Goal: Information Seeking & Learning: Learn about a topic

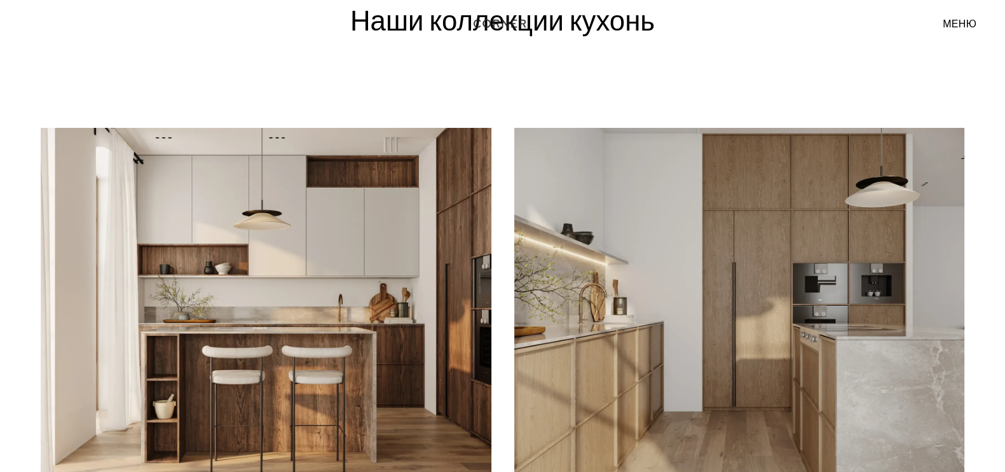
scroll to position [158, 0]
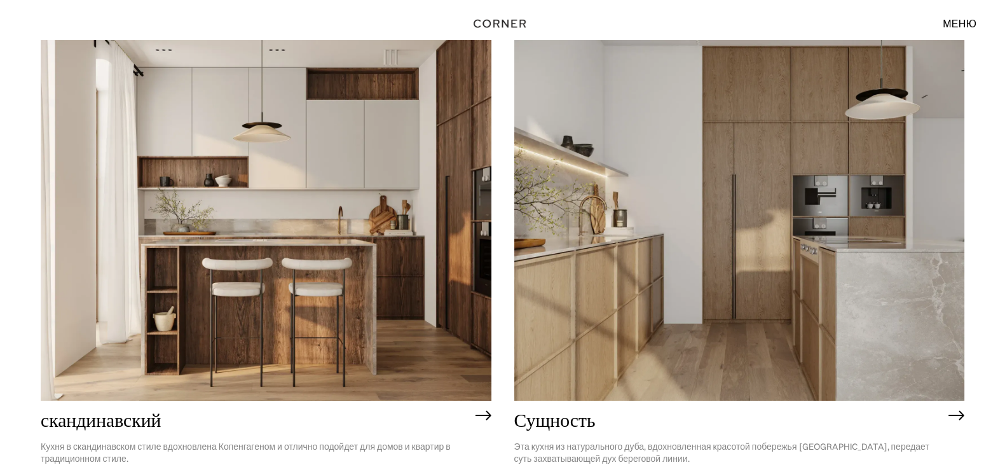
click at [607, 313] on img at bounding box center [739, 220] width 451 height 360
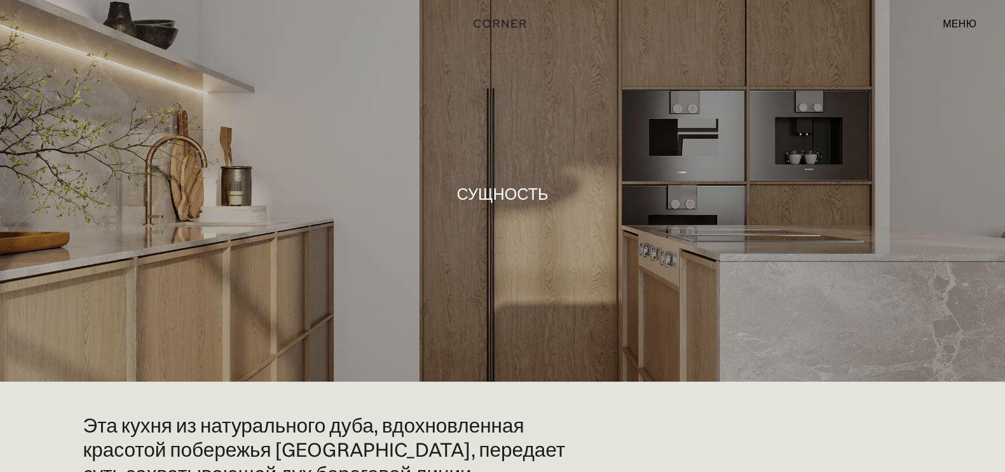
scroll to position [79, 0]
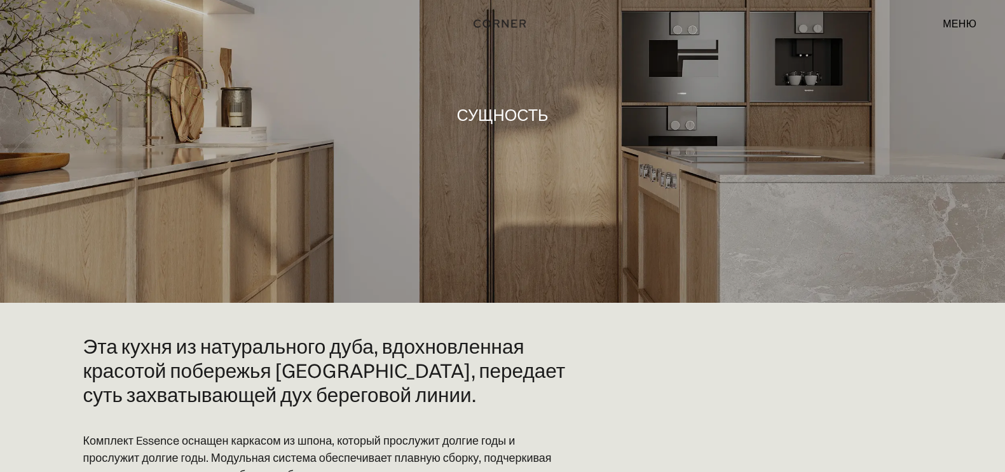
click at [275, 239] on div at bounding box center [502, 111] width 1005 height 381
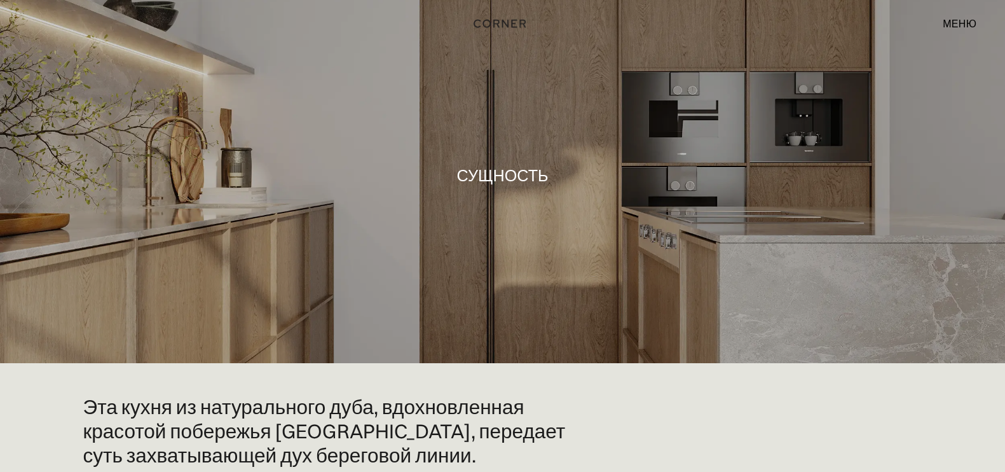
scroll to position [0, 0]
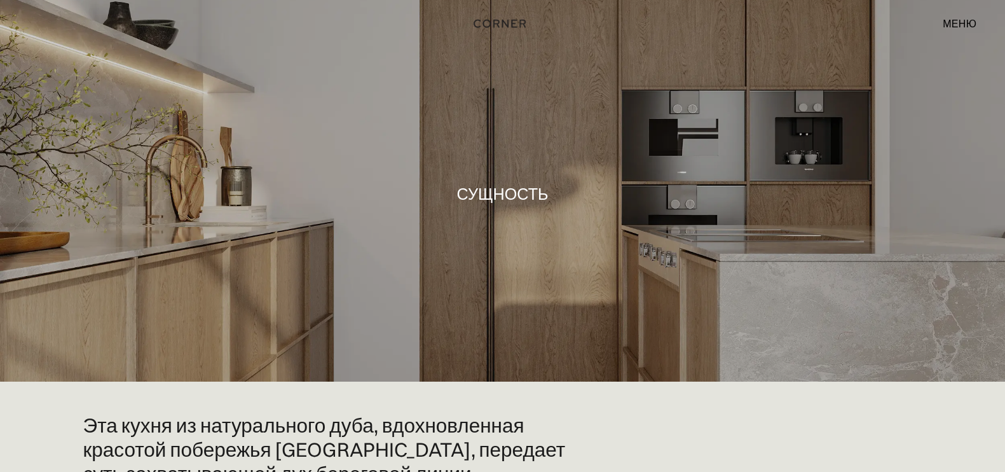
click at [508, 193] on font "Сущность" at bounding box center [502, 194] width 92 height 20
click at [965, 24] on font "меню" at bounding box center [960, 23] width 34 height 13
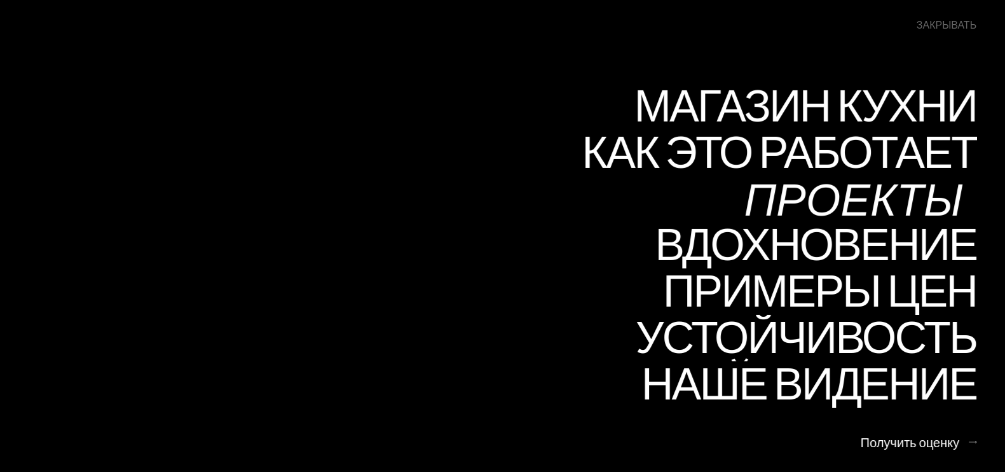
click at [835, 193] on font "Проекты" at bounding box center [853, 198] width 219 height 62
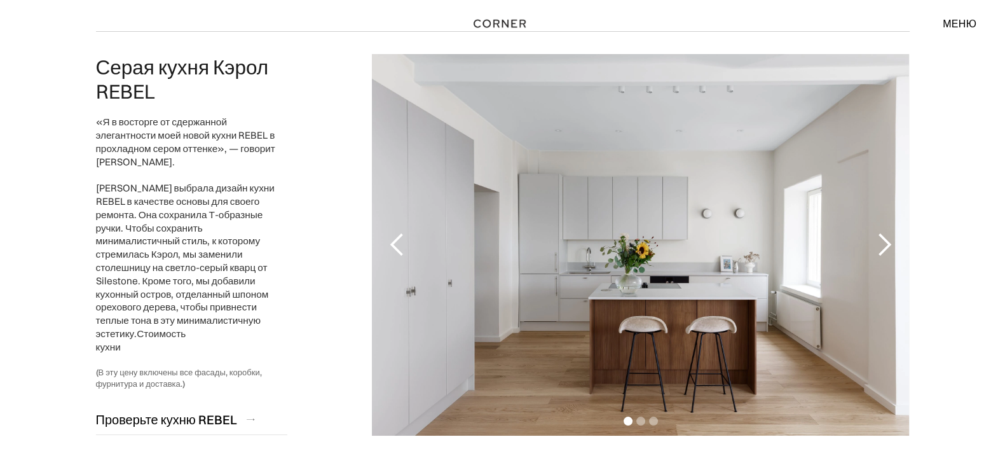
scroll to position [158, 0]
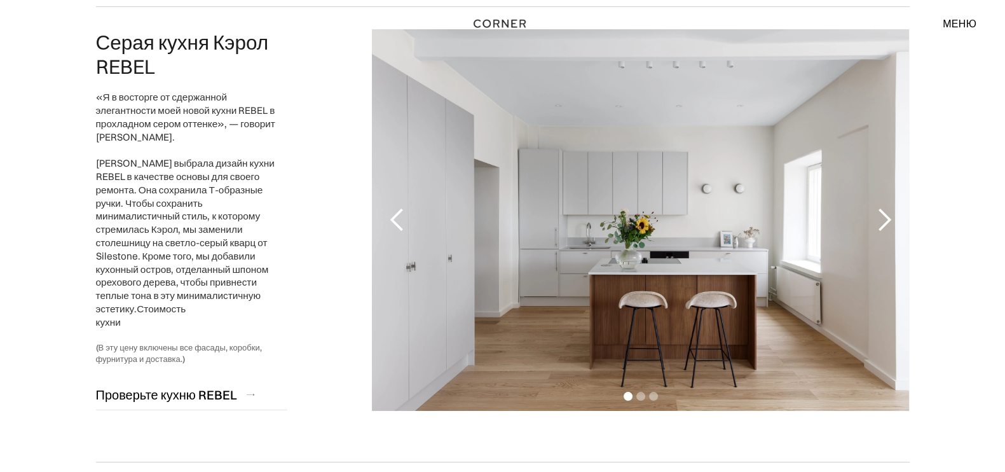
click at [884, 219] on div "следующий слайд" at bounding box center [883, 219] width 25 height 25
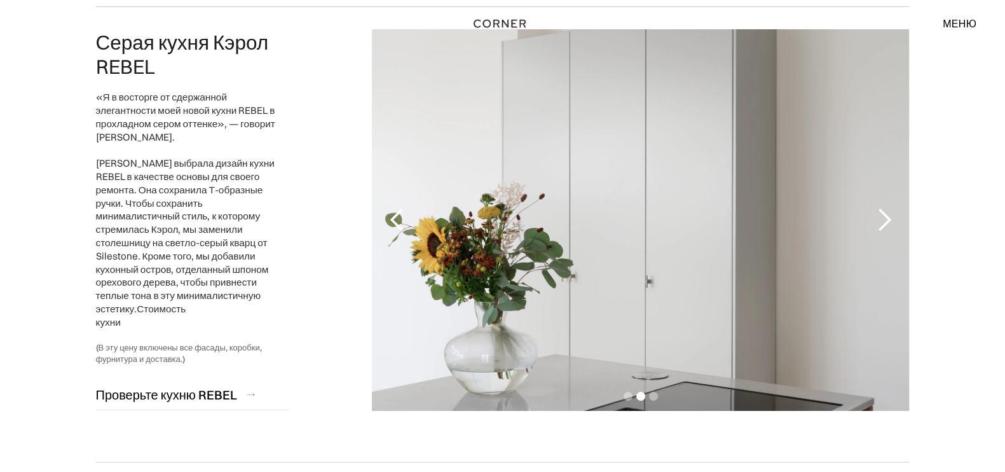
click at [884, 219] on div "следующий слайд" at bounding box center [883, 219] width 25 height 25
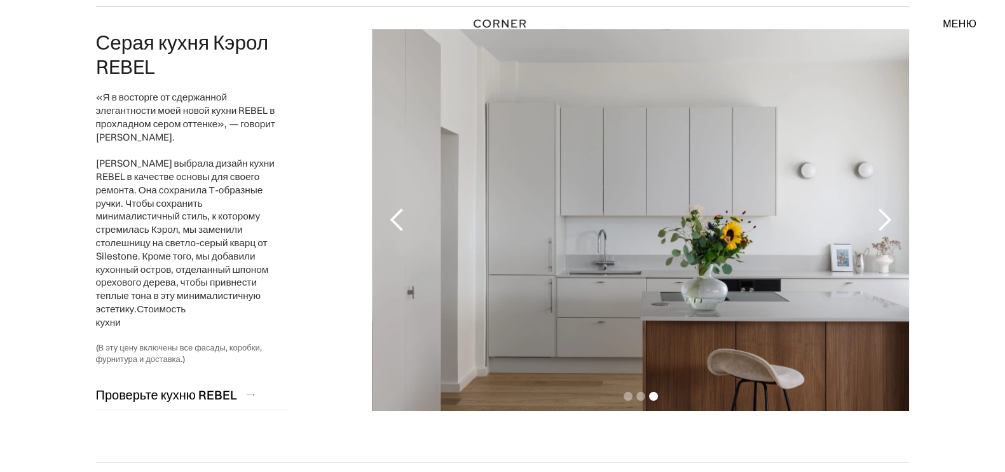
scroll to position [238, 0]
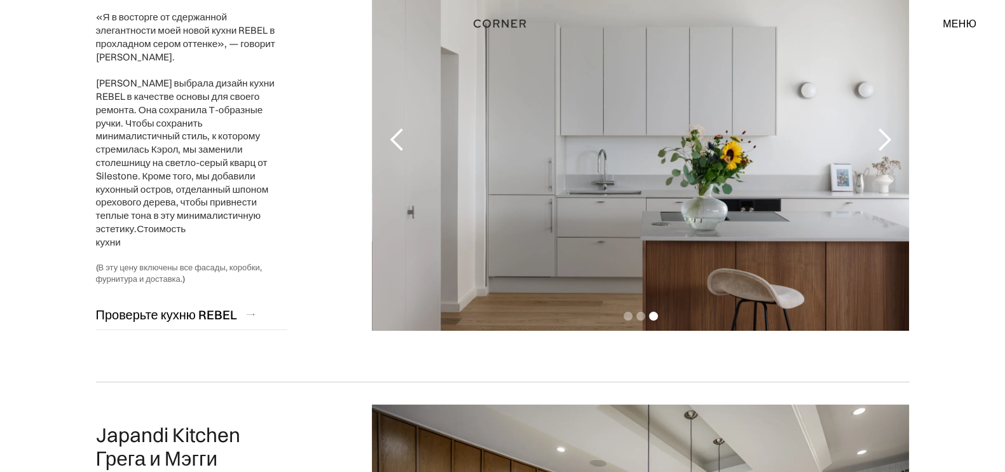
click at [887, 141] on div "следующий слайд" at bounding box center [883, 139] width 25 height 25
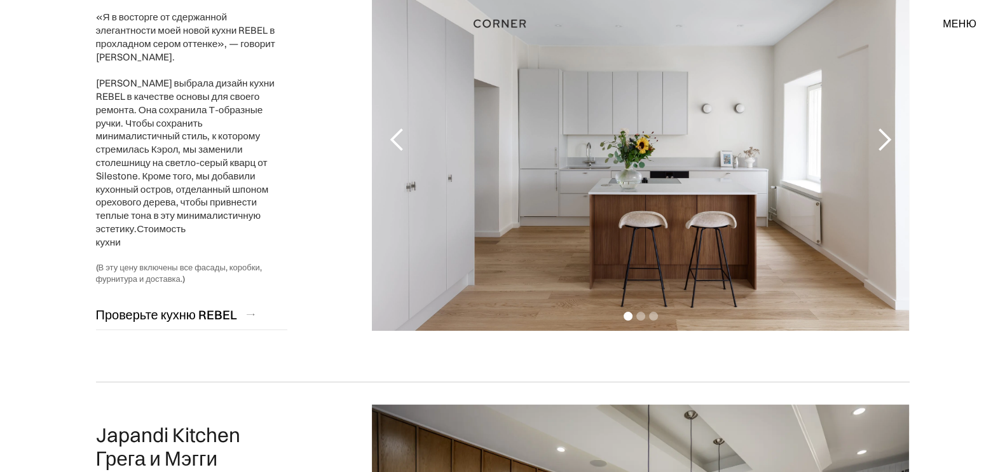
click at [887, 141] on div "следующий слайд" at bounding box center [883, 139] width 25 height 25
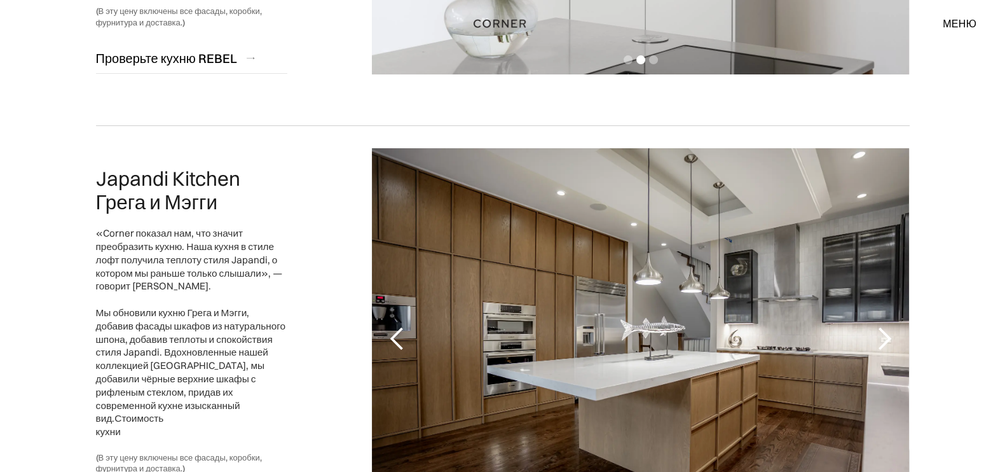
scroll to position [556, 0]
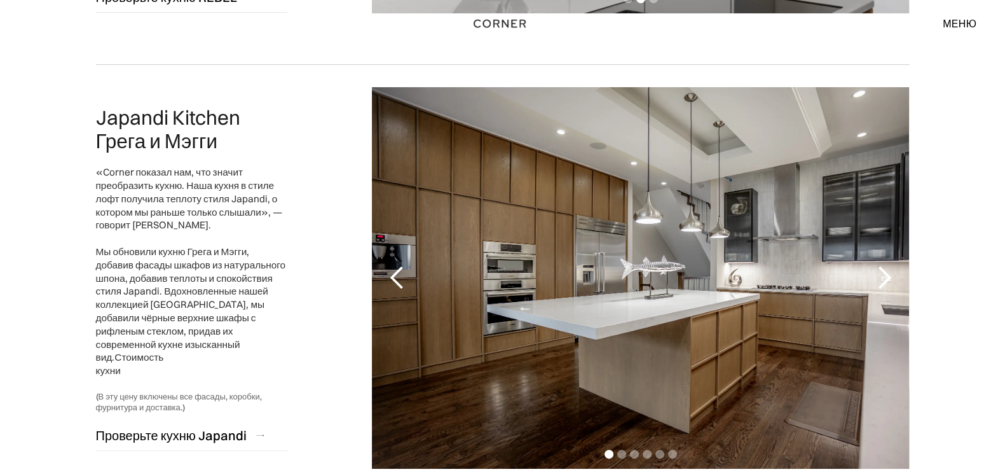
click at [881, 277] on div "следующий слайд" at bounding box center [883, 277] width 25 height 25
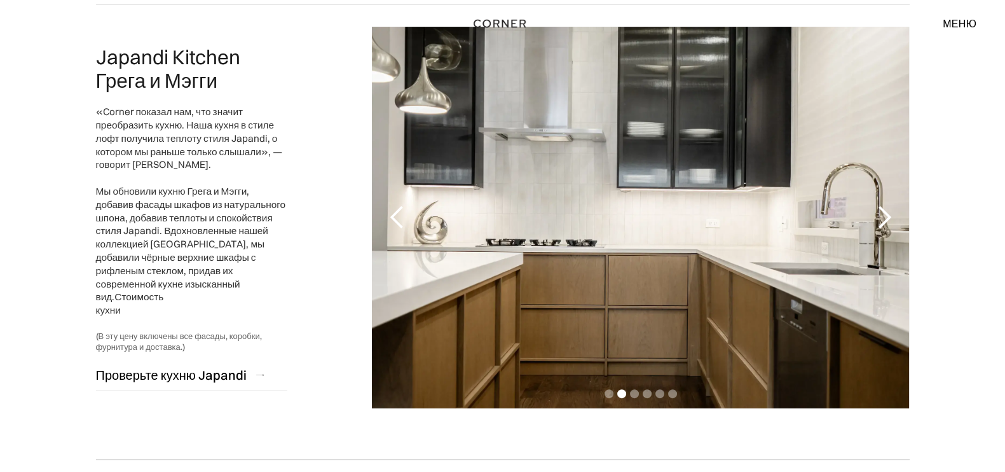
scroll to position [635, 0]
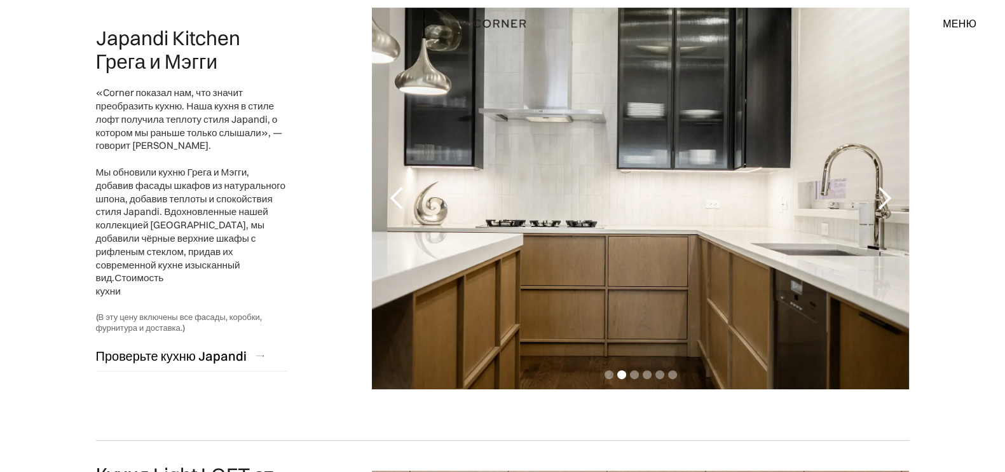
click at [876, 195] on div "следующий слайд" at bounding box center [883, 198] width 25 height 25
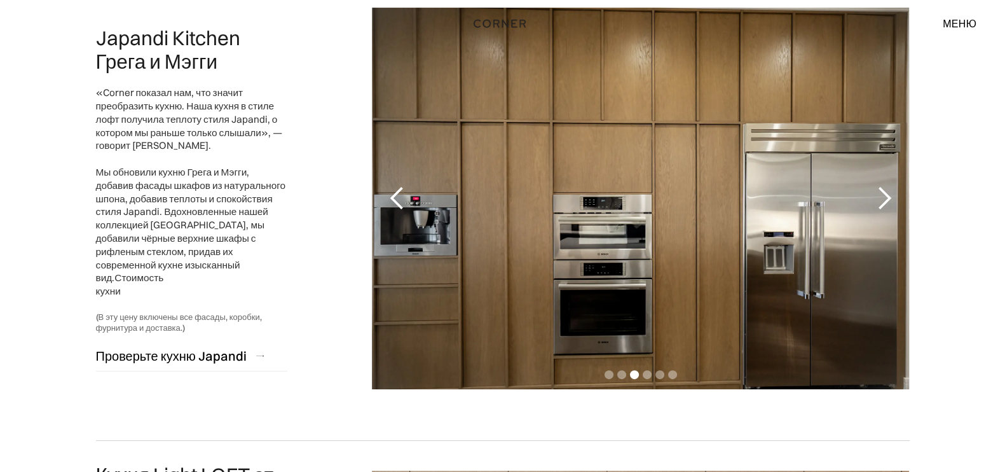
click at [876, 195] on div "следующий слайд" at bounding box center [883, 198] width 25 height 25
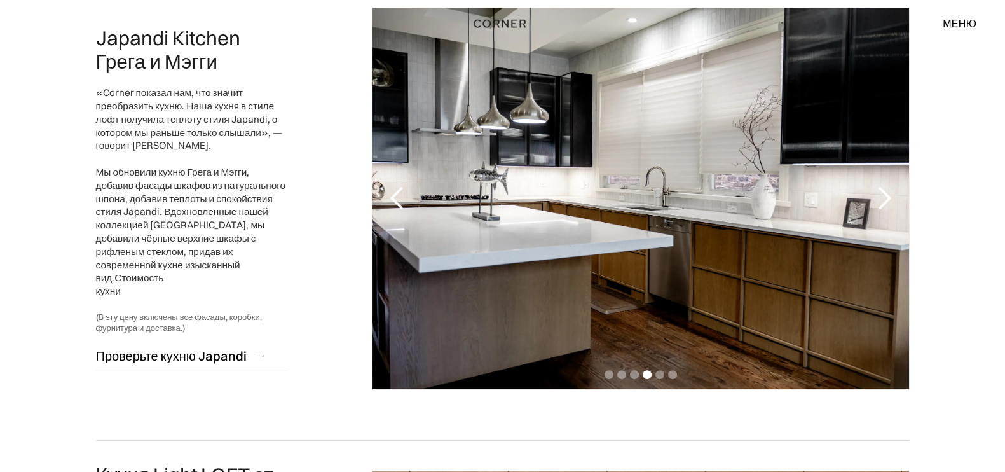
click at [876, 195] on div "следующий слайд" at bounding box center [883, 198] width 25 height 25
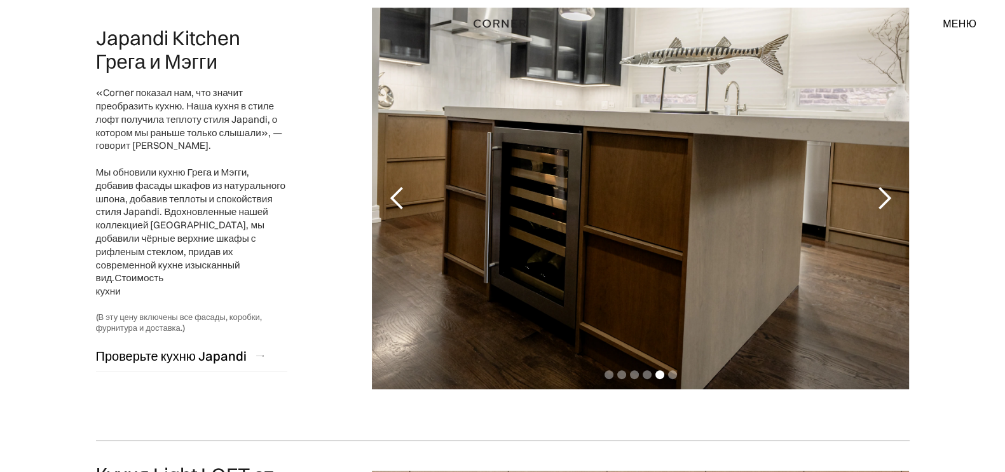
click at [876, 195] on div "следующий слайд" at bounding box center [883, 198] width 25 height 25
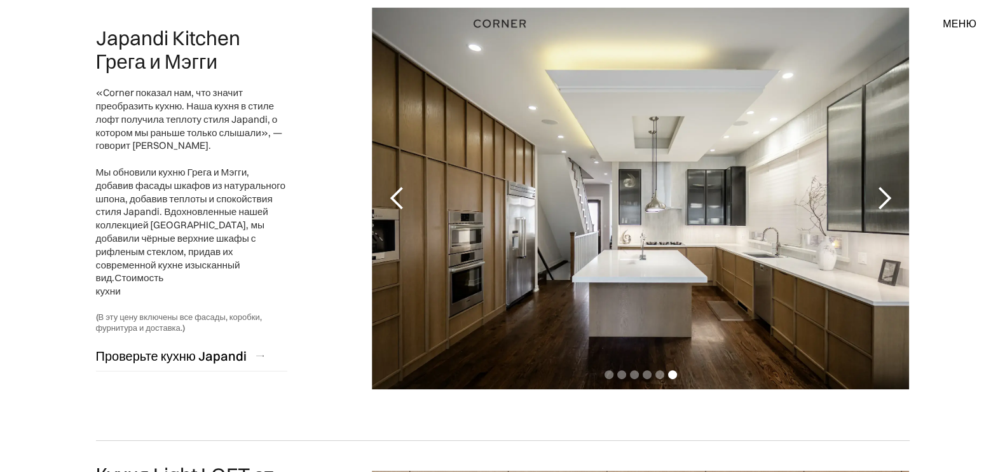
click at [872, 190] on div "следующий слайд" at bounding box center [883, 198] width 25 height 25
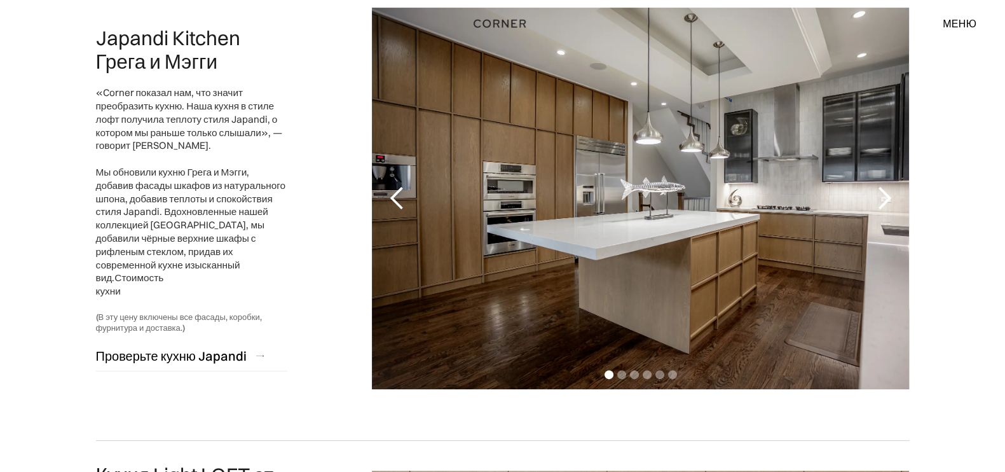
click at [872, 190] on div "следующий слайд" at bounding box center [883, 198] width 25 height 25
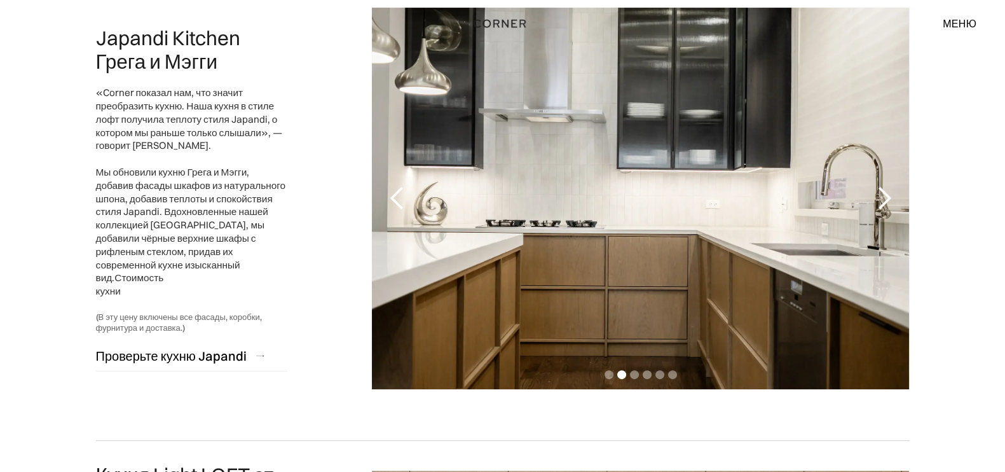
click at [872, 190] on div "следующий слайд" at bounding box center [883, 198] width 25 height 25
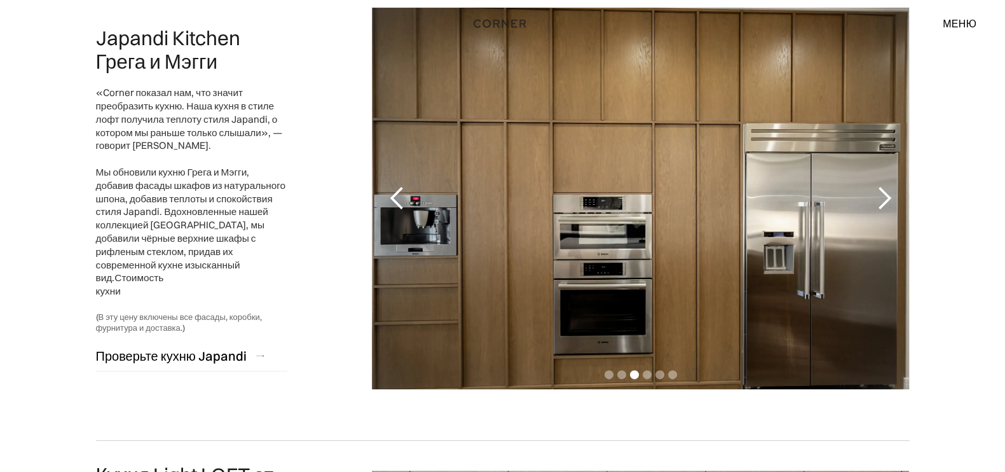
click at [872, 190] on div "следующий слайд" at bounding box center [883, 198] width 25 height 25
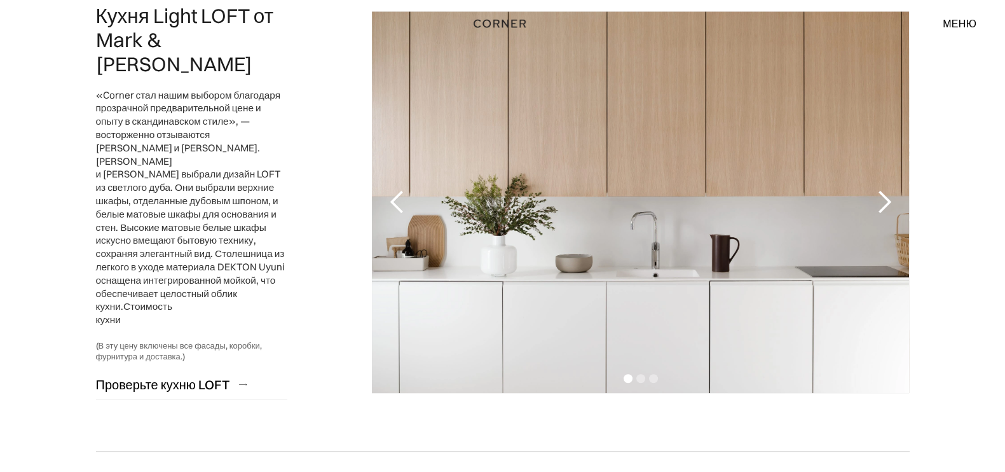
scroll to position [1112, 0]
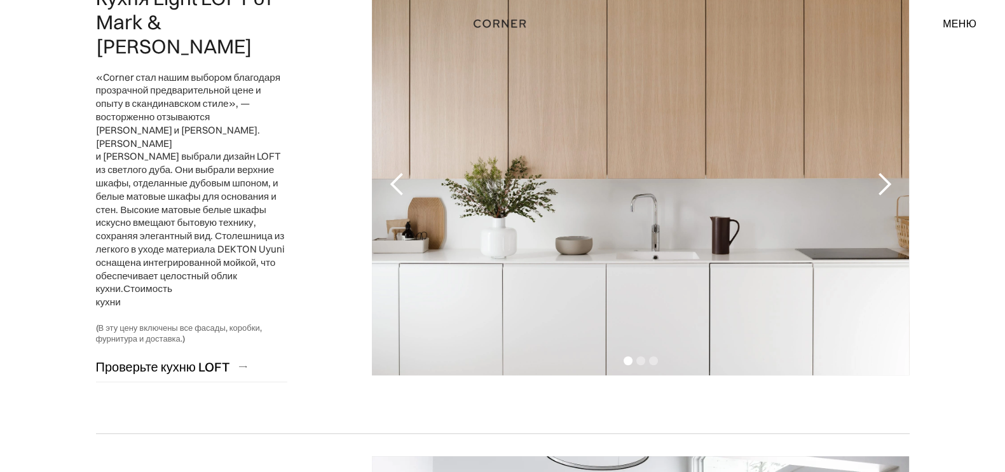
click at [884, 172] on div "следующий слайд" at bounding box center [883, 184] width 25 height 25
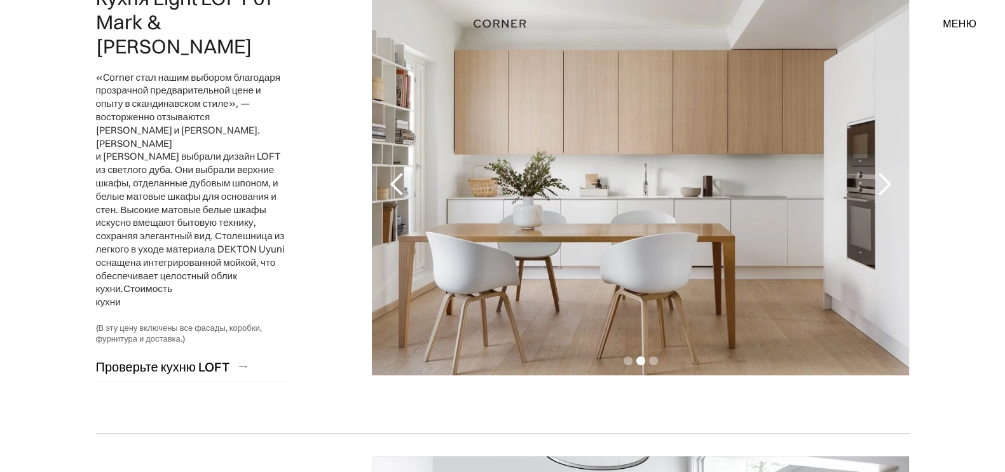
click at [884, 172] on div "следующий слайд" at bounding box center [883, 184] width 25 height 25
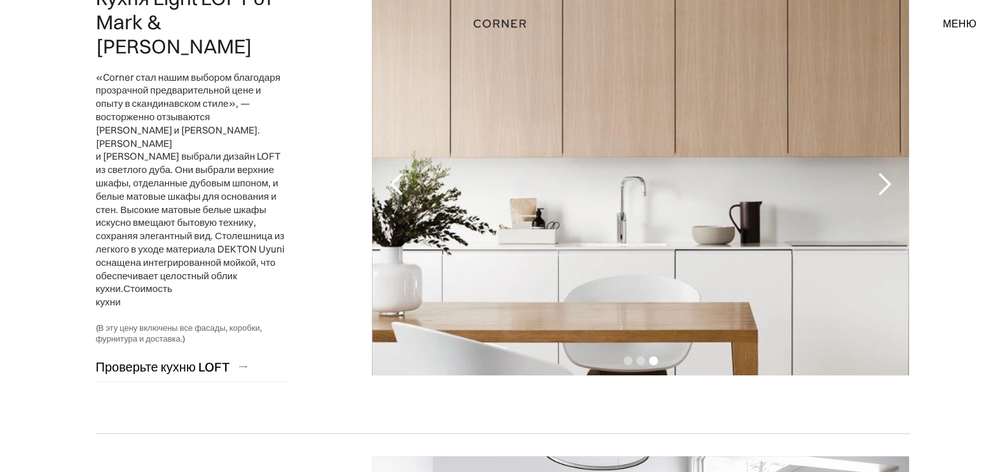
click at [884, 172] on div "следующий слайд" at bounding box center [883, 184] width 25 height 25
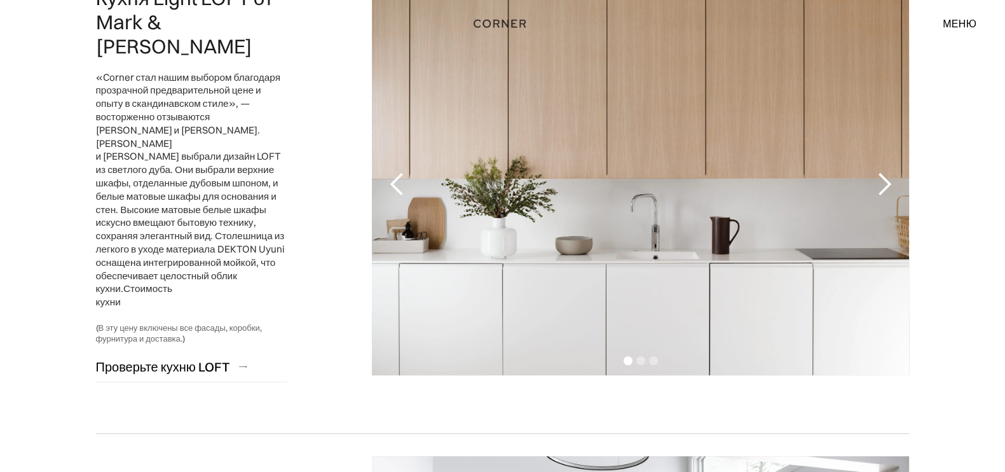
click at [884, 172] on div "следующий слайд" at bounding box center [883, 184] width 25 height 25
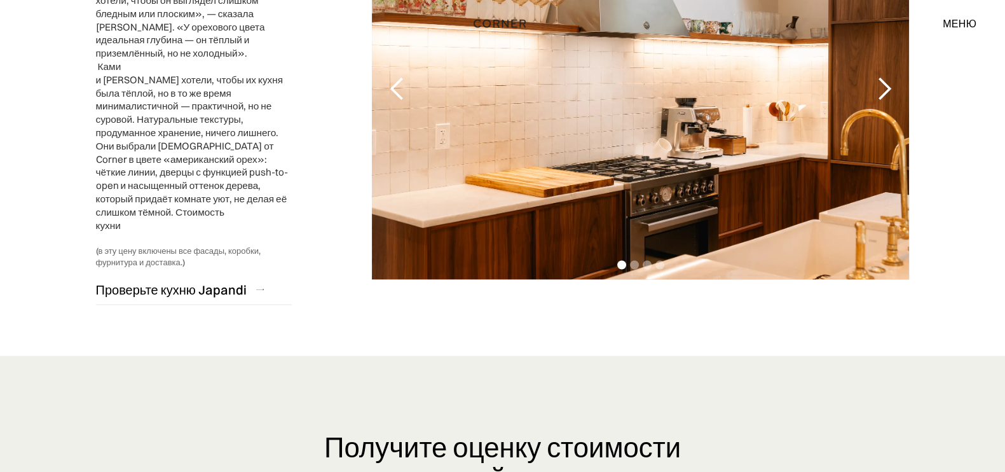
scroll to position [3099, 0]
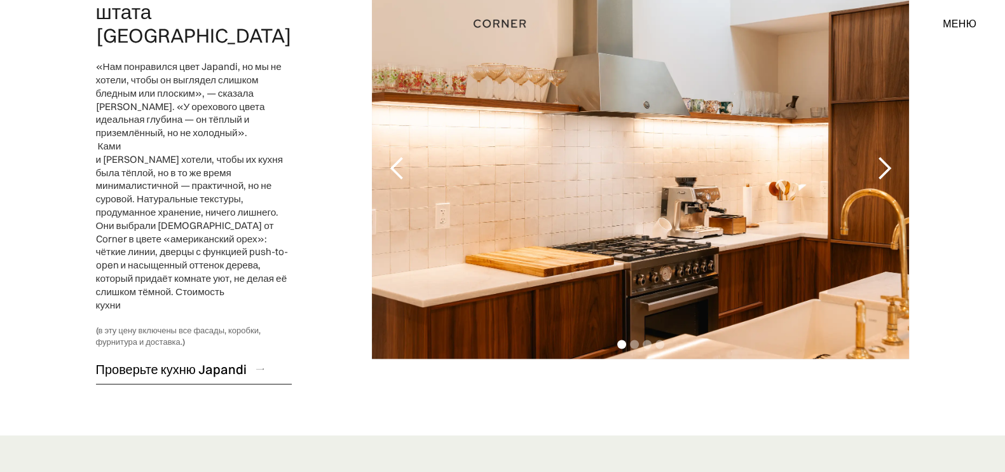
click at [220, 361] on font "Проверьте кухню Japandi" at bounding box center [171, 369] width 151 height 16
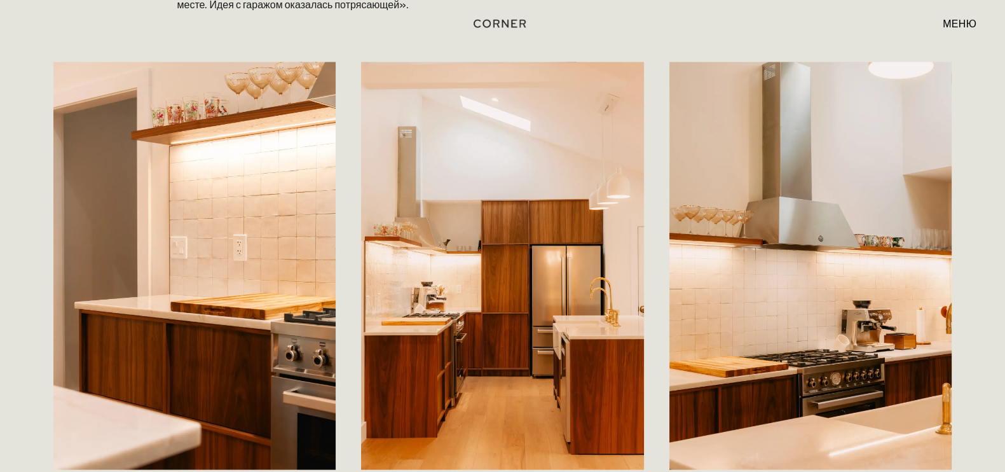
scroll to position [2730, 0]
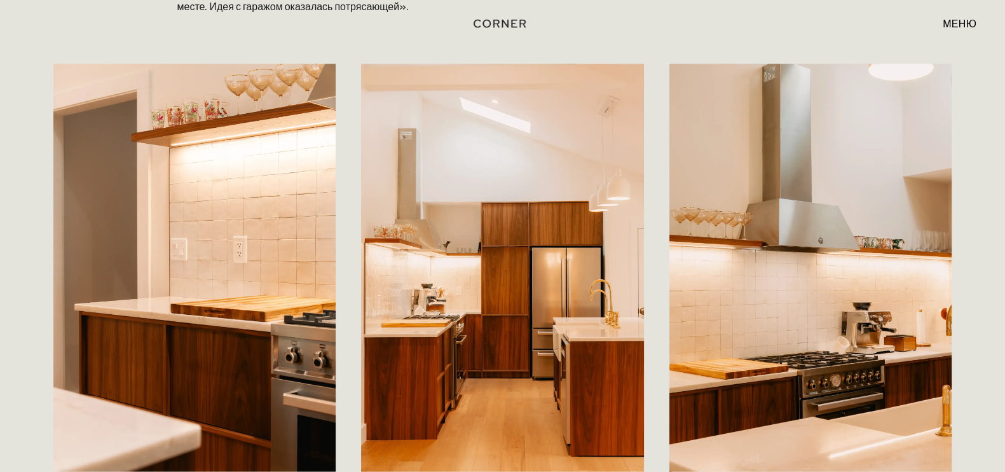
click at [964, 19] on div "меню закрывать" at bounding box center [953, 24] width 46 height 22
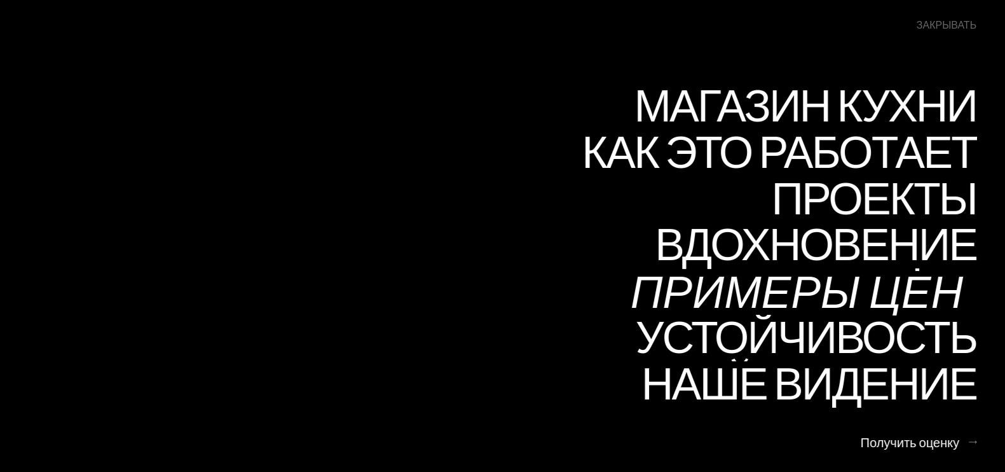
scroll to position [2706, 0]
click at [849, 287] on font "Примеры цен" at bounding box center [797, 290] width 332 height 62
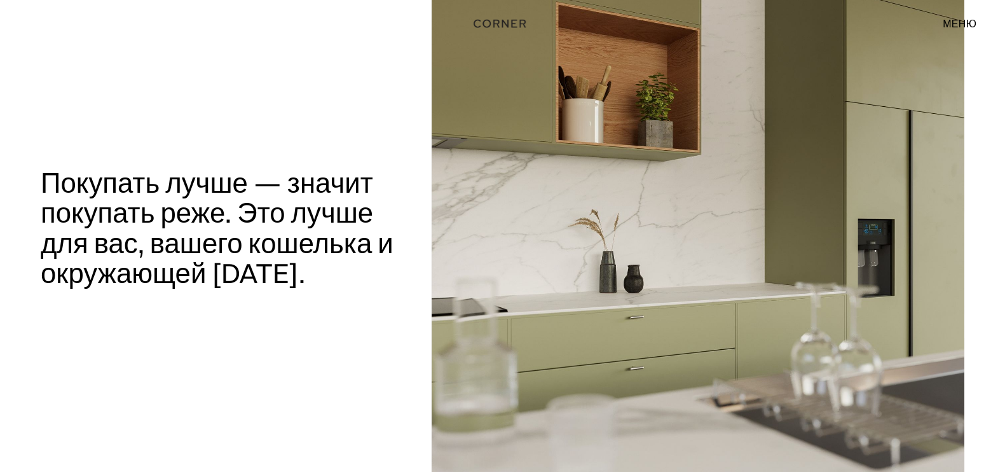
click at [963, 24] on font "меню" at bounding box center [960, 23] width 34 height 13
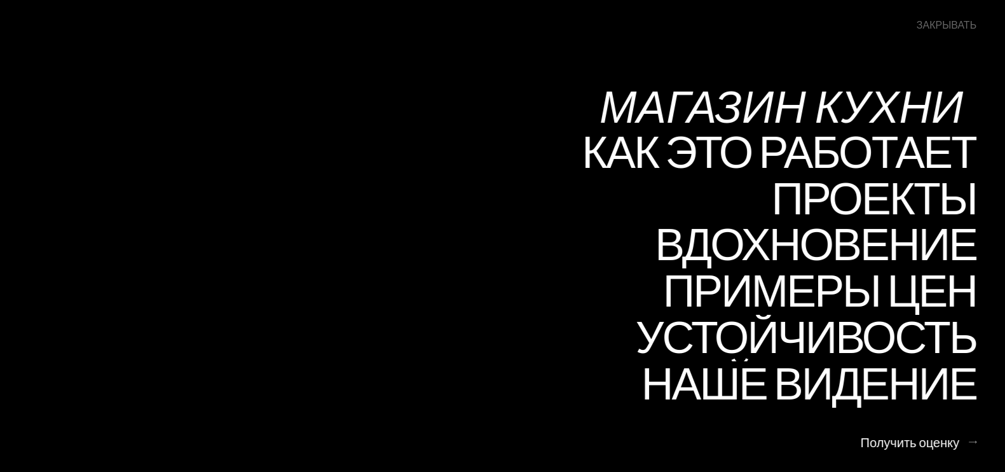
click at [888, 107] on font "Магазин Кухни" at bounding box center [782, 105] width 364 height 62
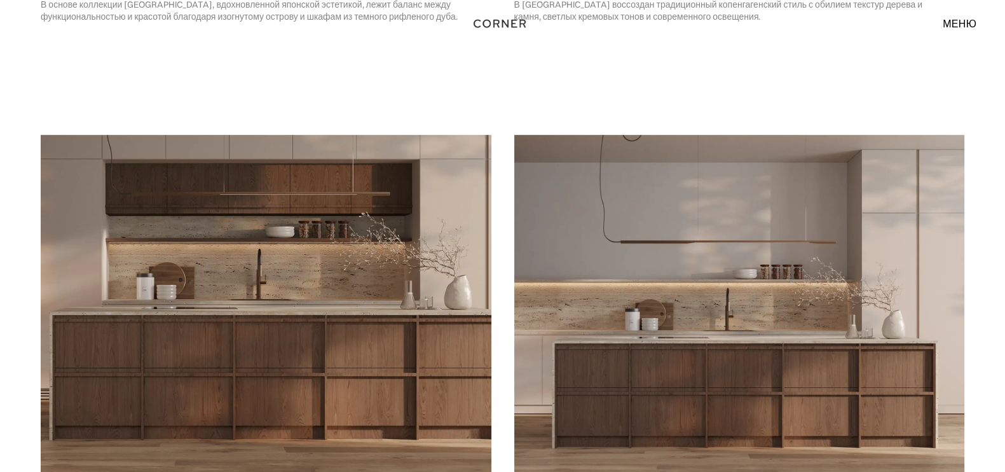
scroll to position [1295, 0]
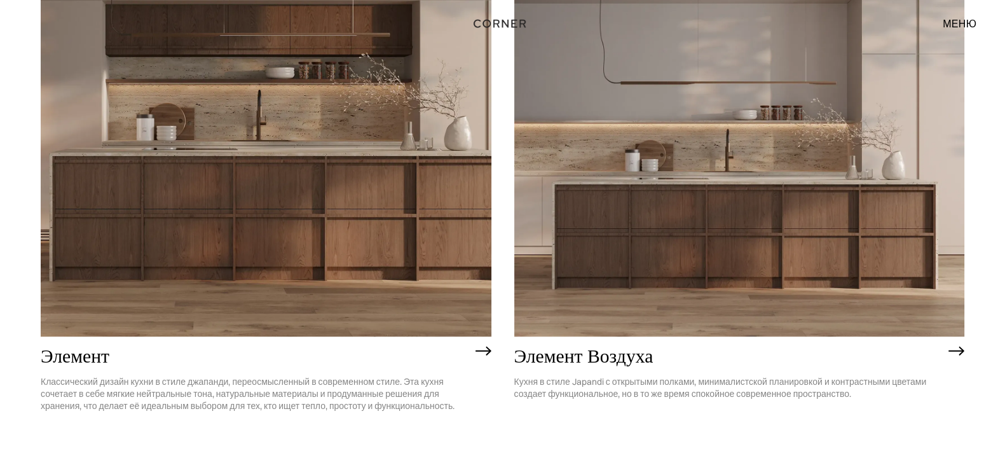
click at [366, 269] on img at bounding box center [266, 156] width 451 height 360
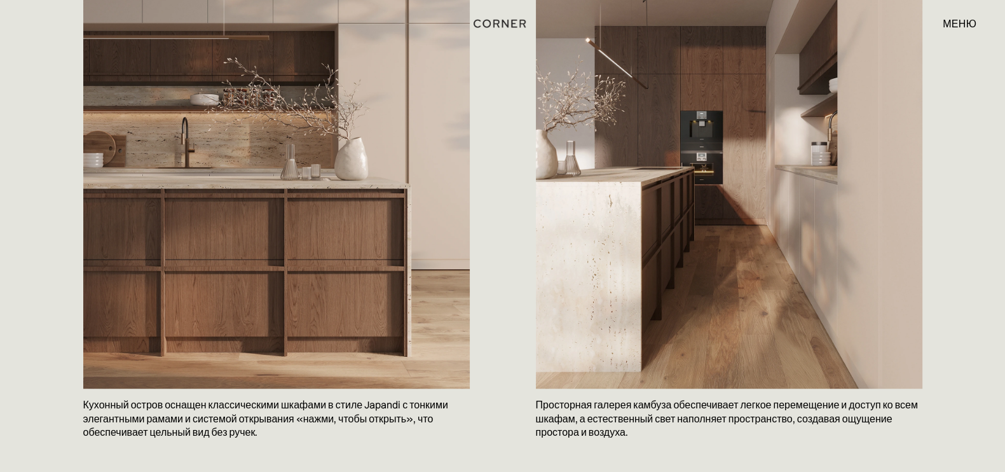
scroll to position [954, 0]
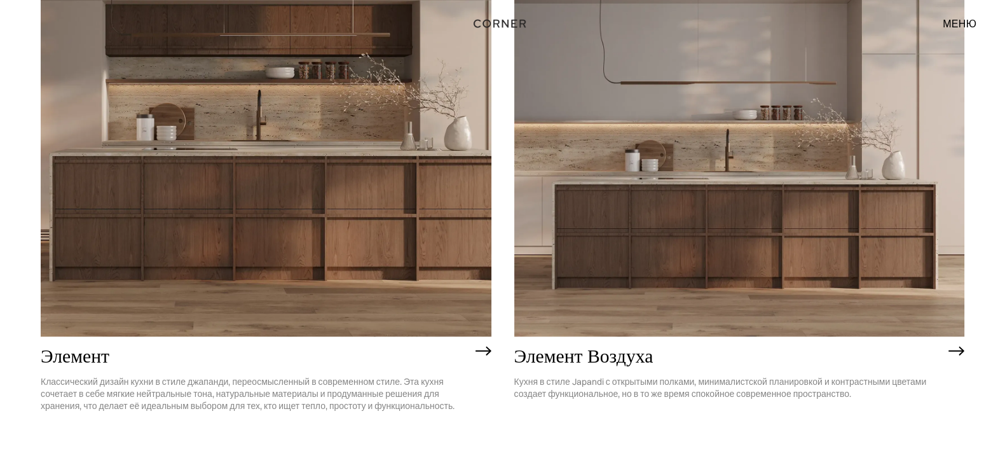
click at [588, 245] on img at bounding box center [739, 156] width 451 height 360
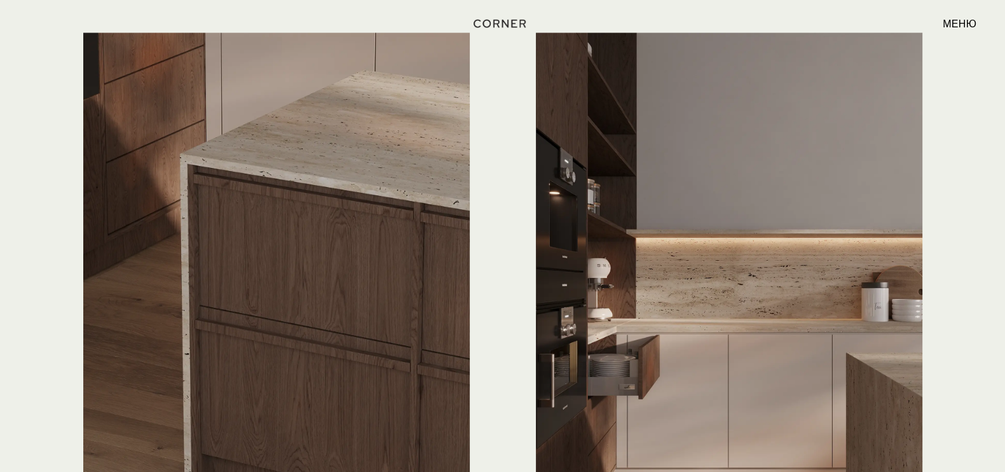
scroll to position [3338, 0]
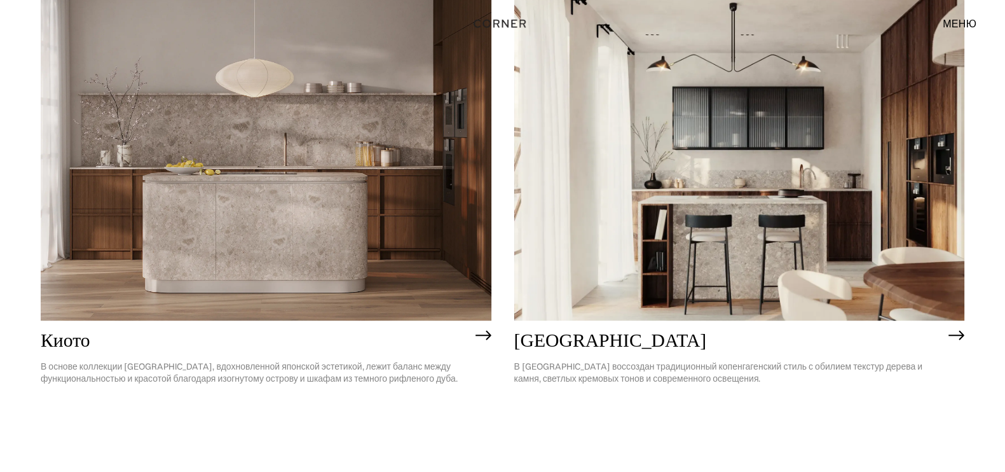
scroll to position [739, 0]
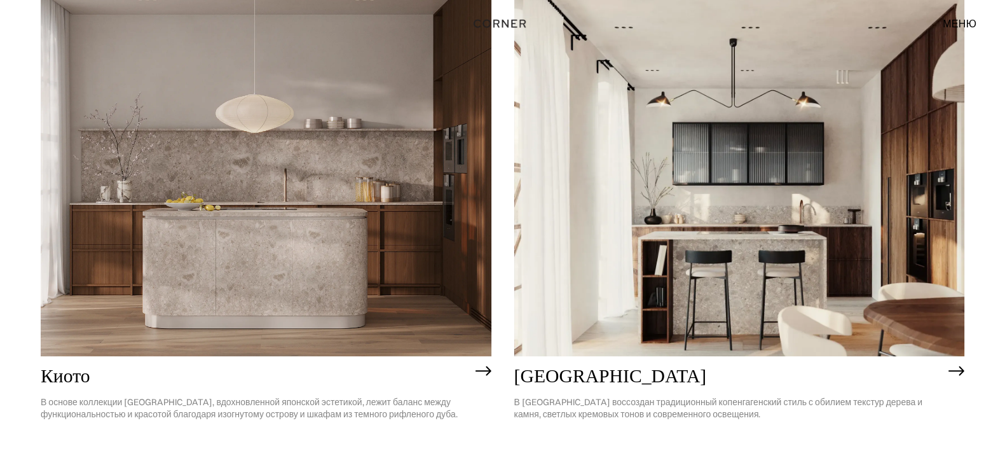
click at [306, 199] on img at bounding box center [266, 176] width 451 height 360
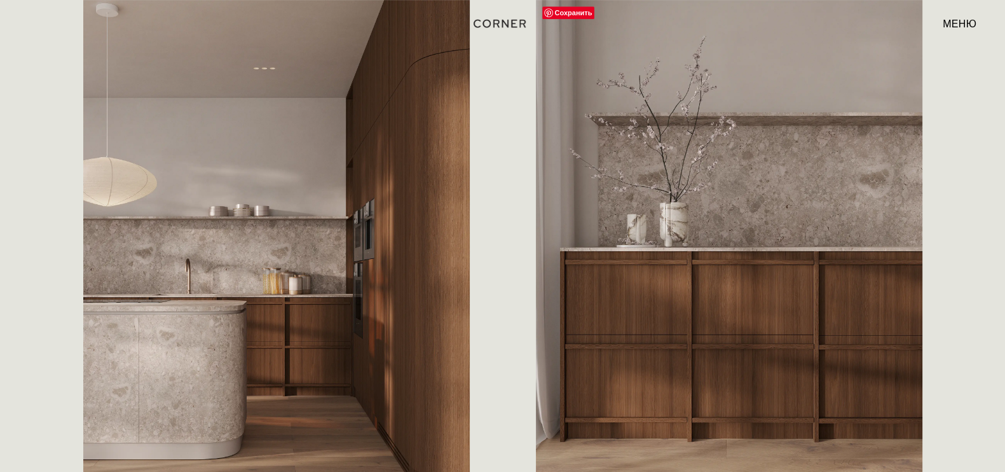
scroll to position [795, 0]
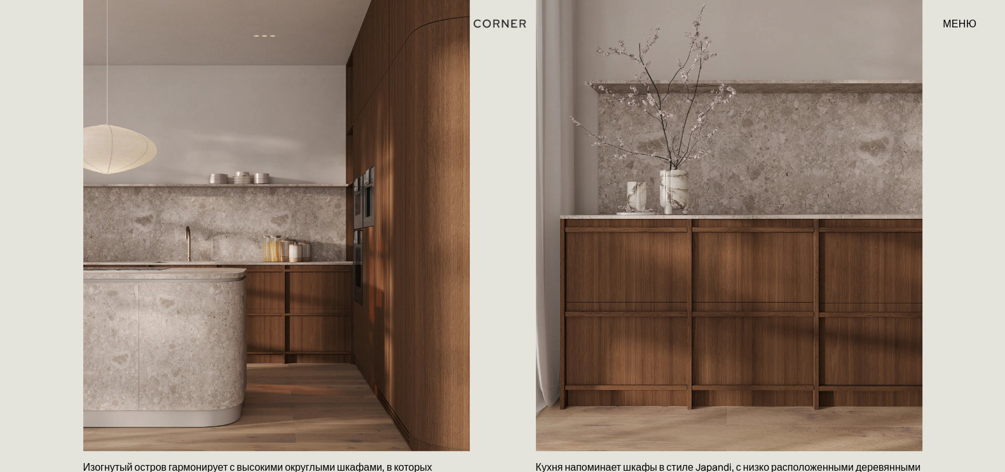
click at [291, 247] on img at bounding box center [276, 209] width 387 height 483
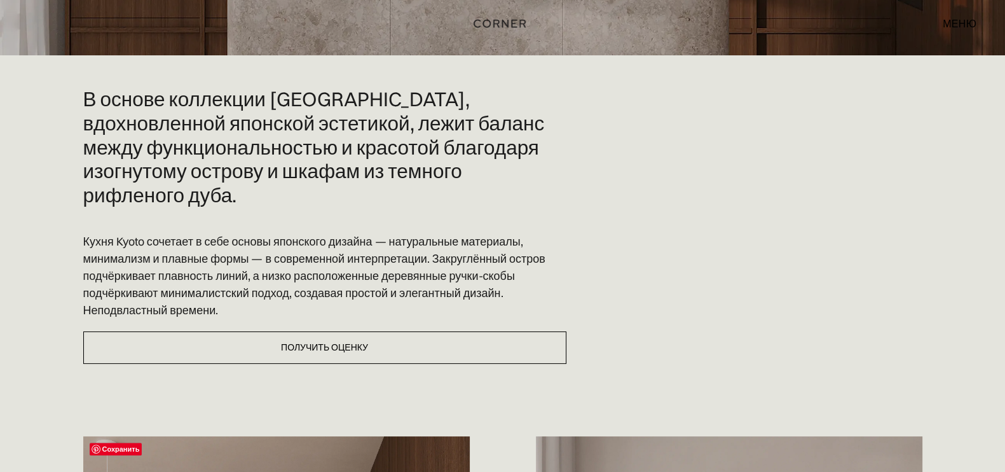
scroll to position [317, 0]
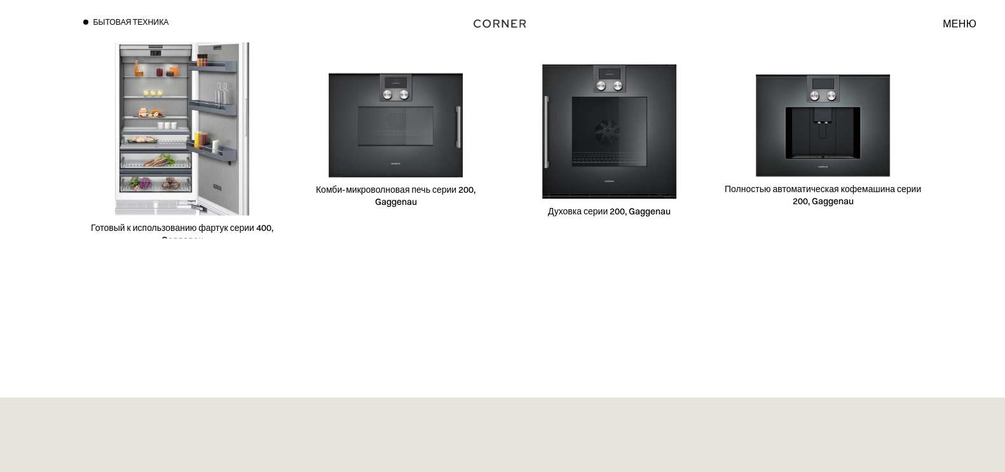
scroll to position [4040, 0]
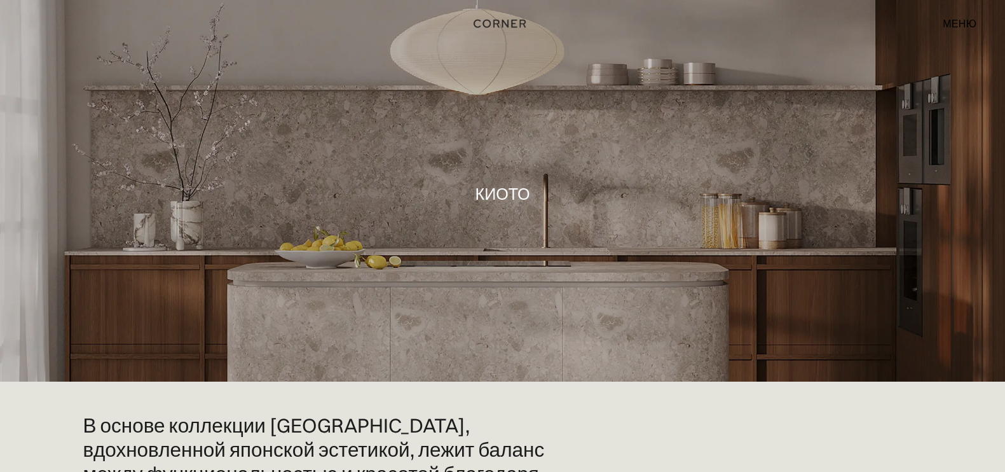
click at [961, 20] on font "меню" at bounding box center [960, 23] width 34 height 13
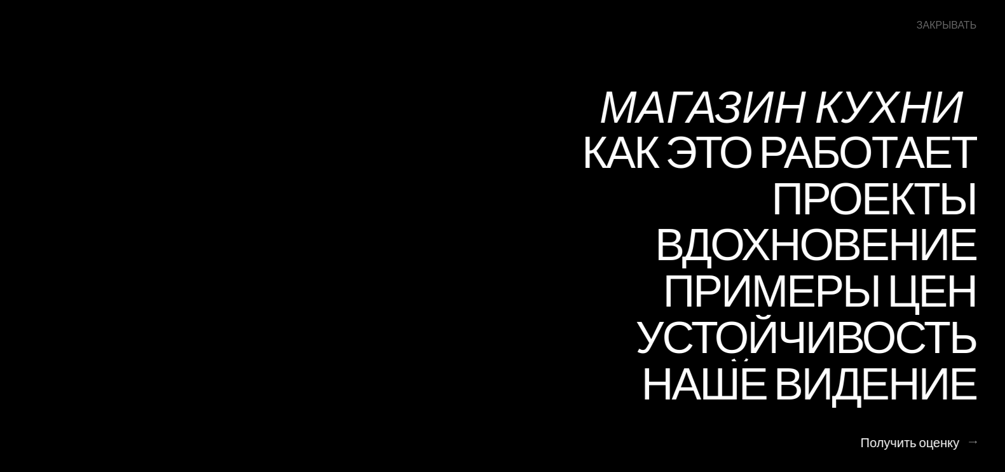
click at [890, 118] on font "Магазин Кухни" at bounding box center [782, 105] width 364 height 62
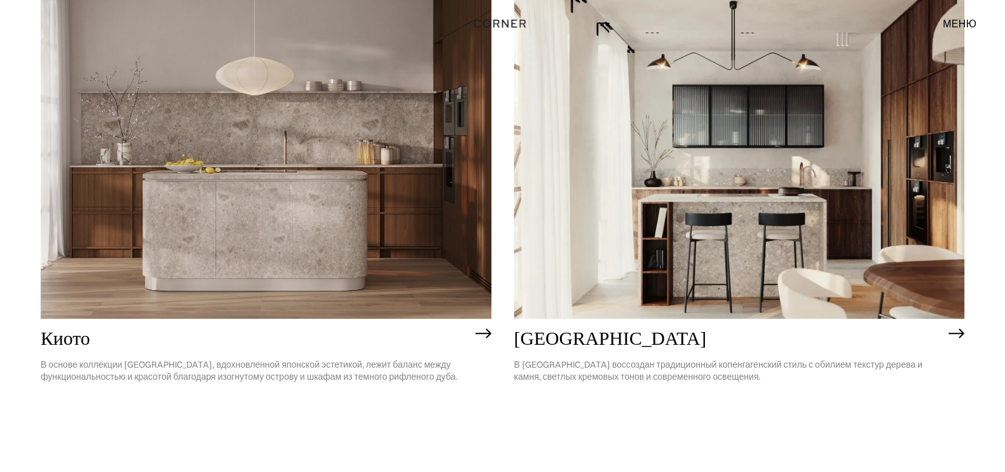
scroll to position [795, 0]
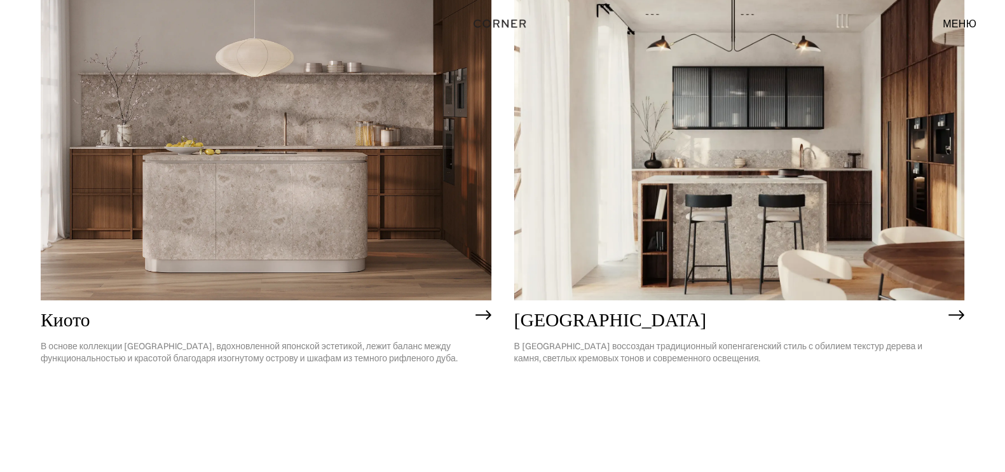
click at [826, 179] on img at bounding box center [739, 120] width 451 height 360
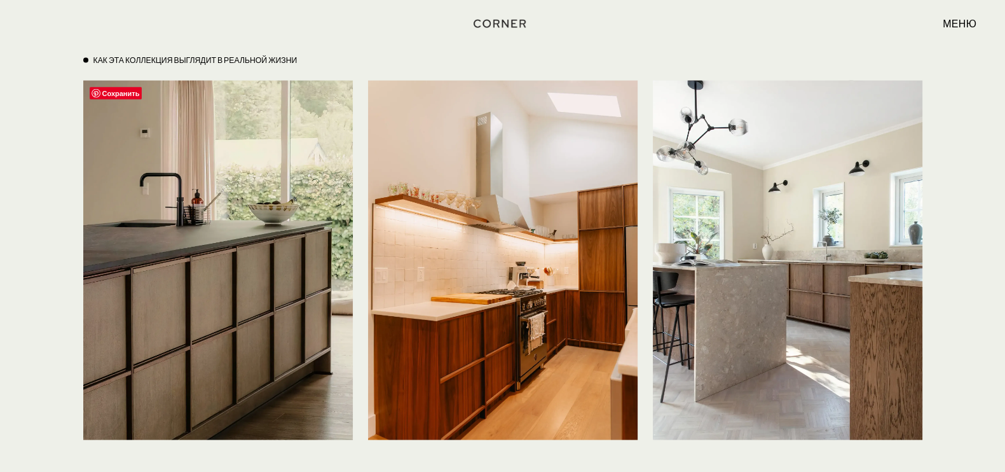
scroll to position [3179, 0]
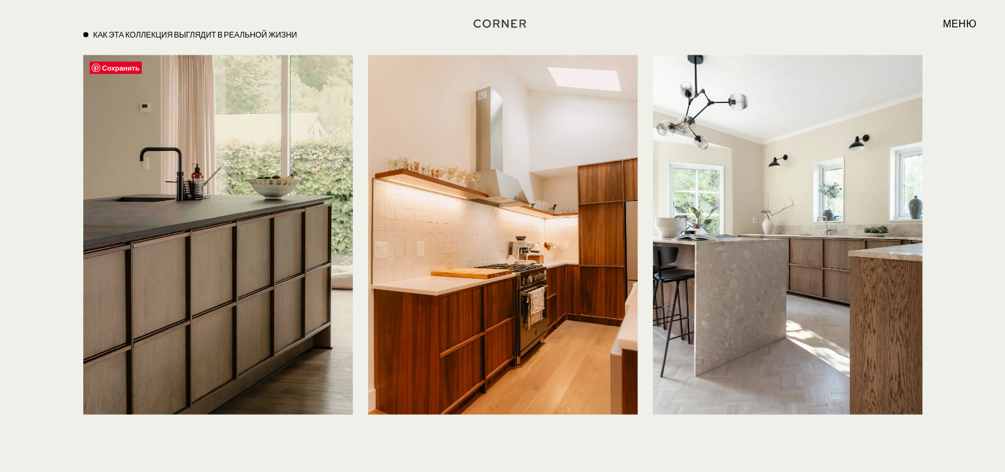
click at [301, 233] on img at bounding box center [218, 234] width 270 height 359
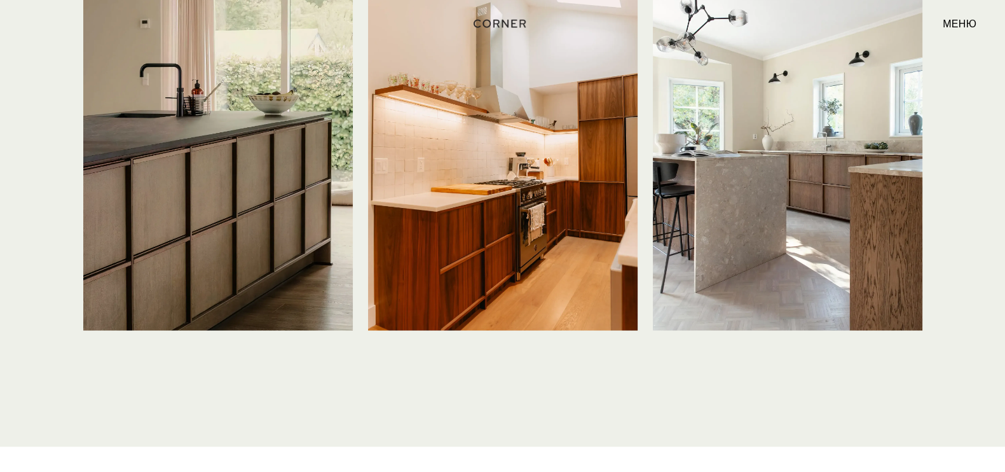
scroll to position [3258, 0]
